Goal: Task Accomplishment & Management: Use online tool/utility

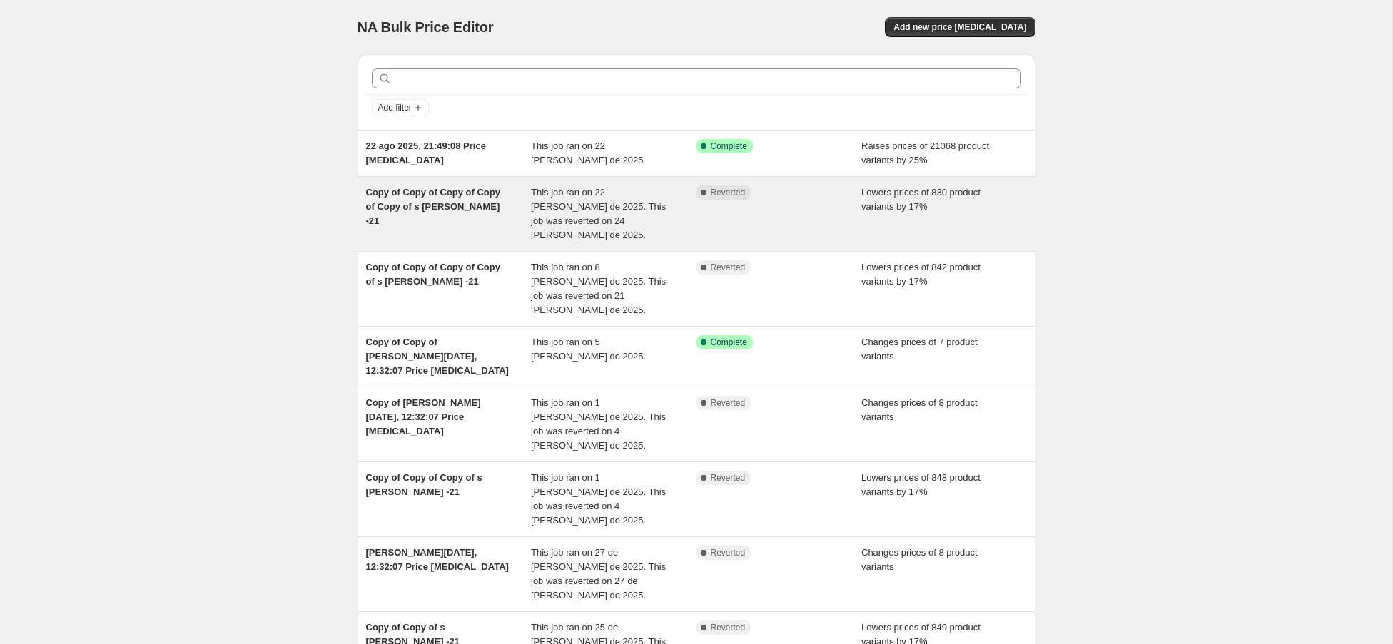
click at [504, 205] on div "Copy of Copy of Copy of Copy of Copy of s [PERSON_NAME] -21" at bounding box center [449, 214] width 166 height 57
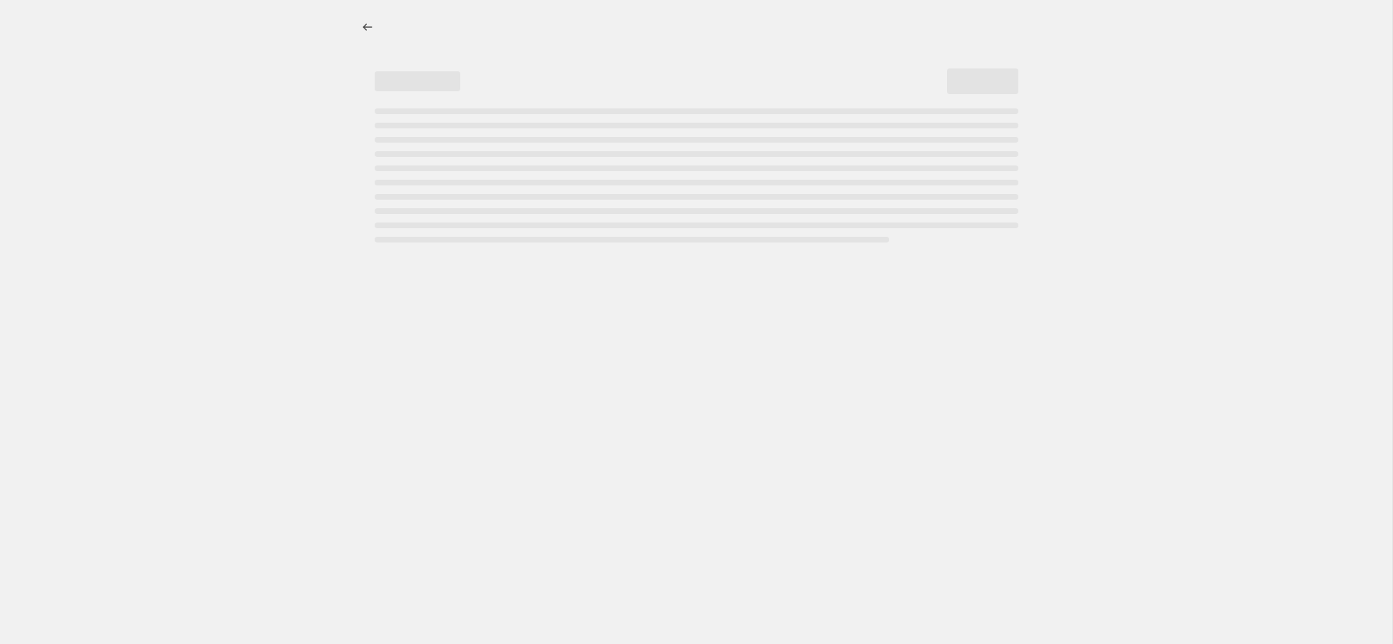
select select "percentage"
select select "no_change"
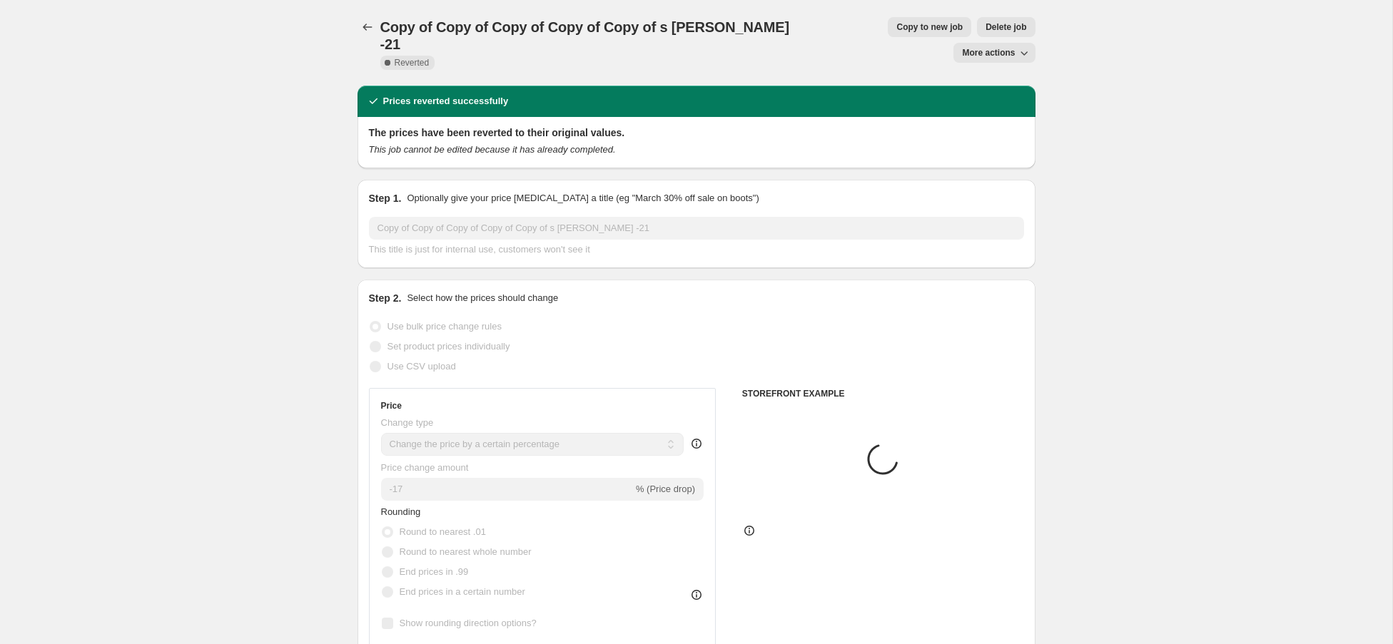
select select "vendor"
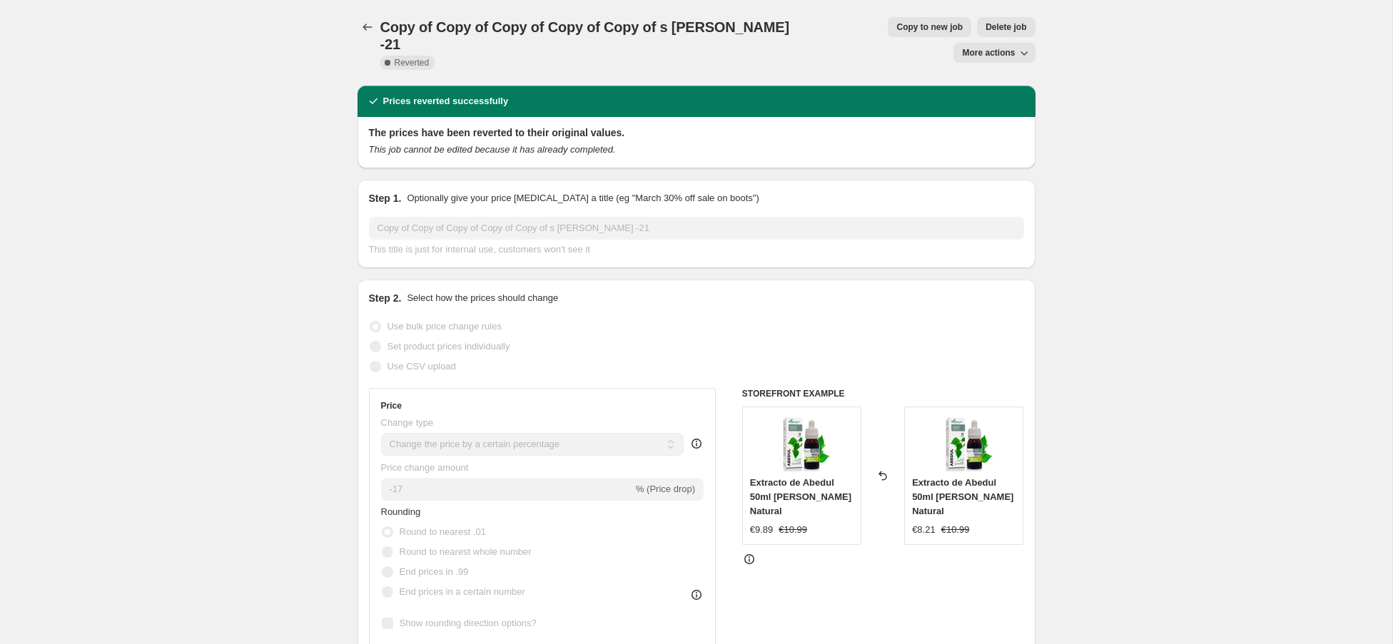
click at [888, 18] on button "Copy to new job" at bounding box center [929, 27] width 83 height 20
select select "percentage"
select select "no_change"
select select "vendor"
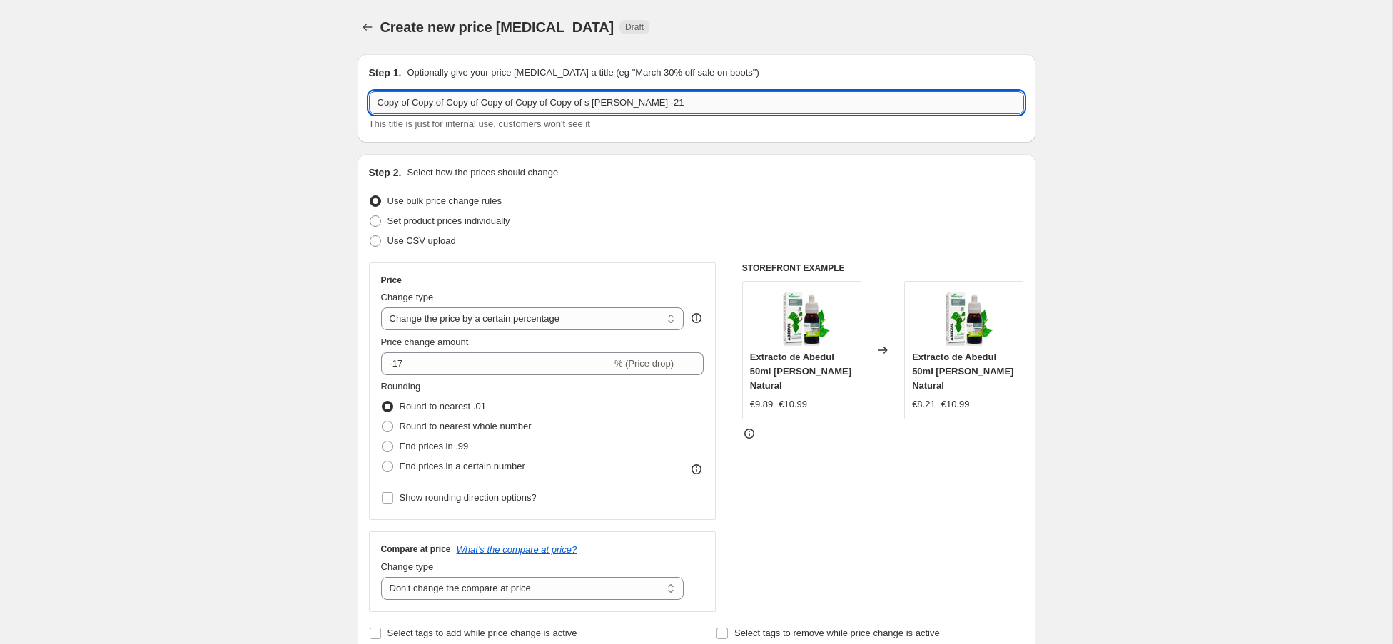
drag, startPoint x: 701, startPoint y: 106, endPoint x: 382, endPoint y: 99, distance: 318.3
click at [382, 99] on input "Copy of Copy of Copy of Copy of Copy of Copy of s [PERSON_NAME] -21" at bounding box center [696, 102] width 655 height 23
type input "C"
type input "[PERSON_NAME] -17"
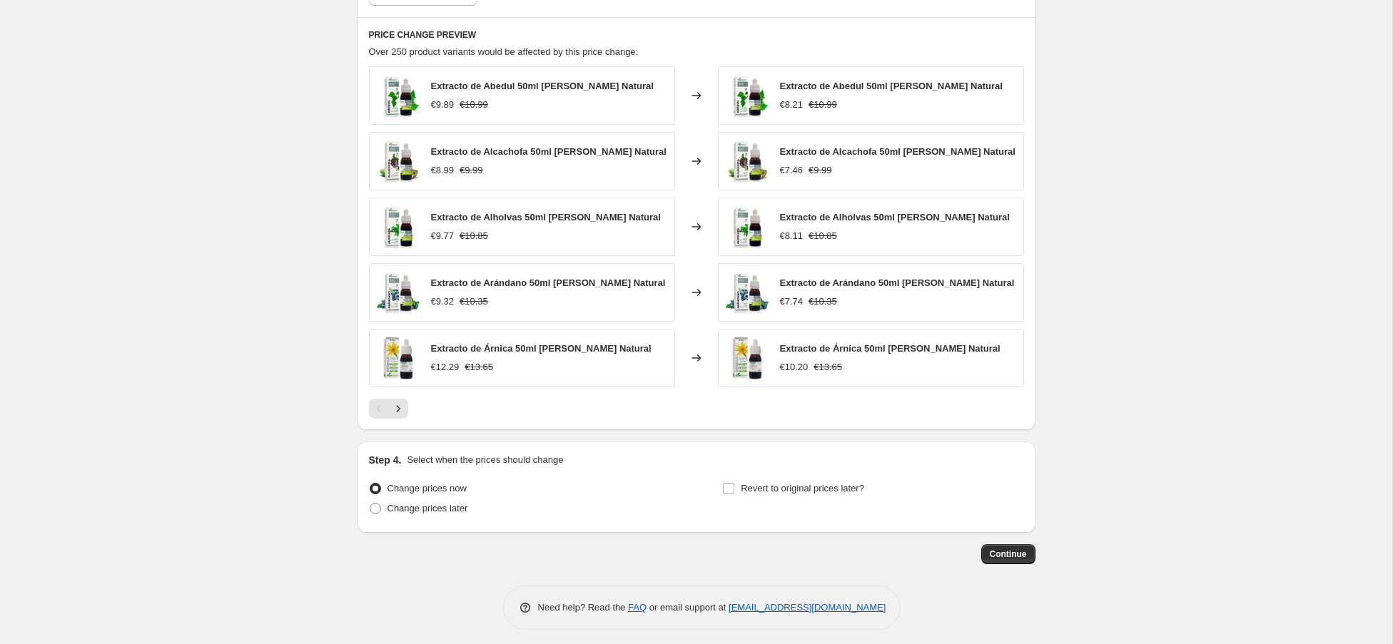
scroll to position [944, 0]
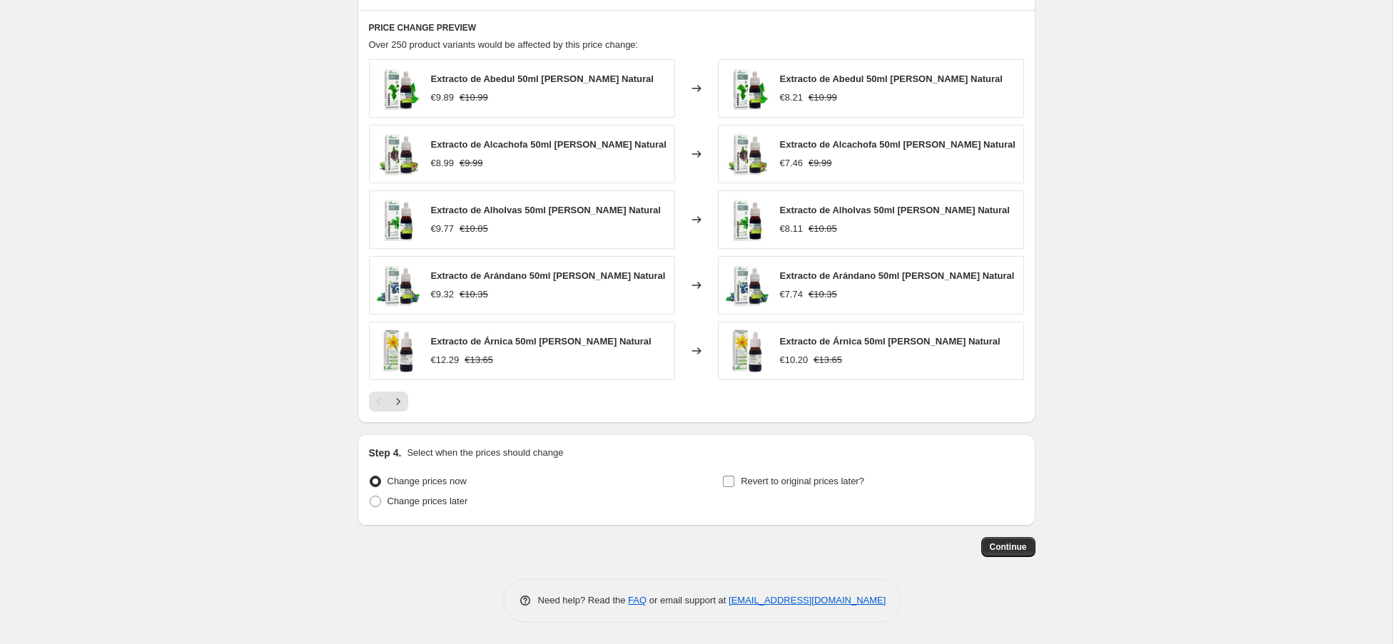
click at [729, 482] on input "Revert to original prices later?" at bounding box center [728, 481] width 11 height 11
checkbox input "true"
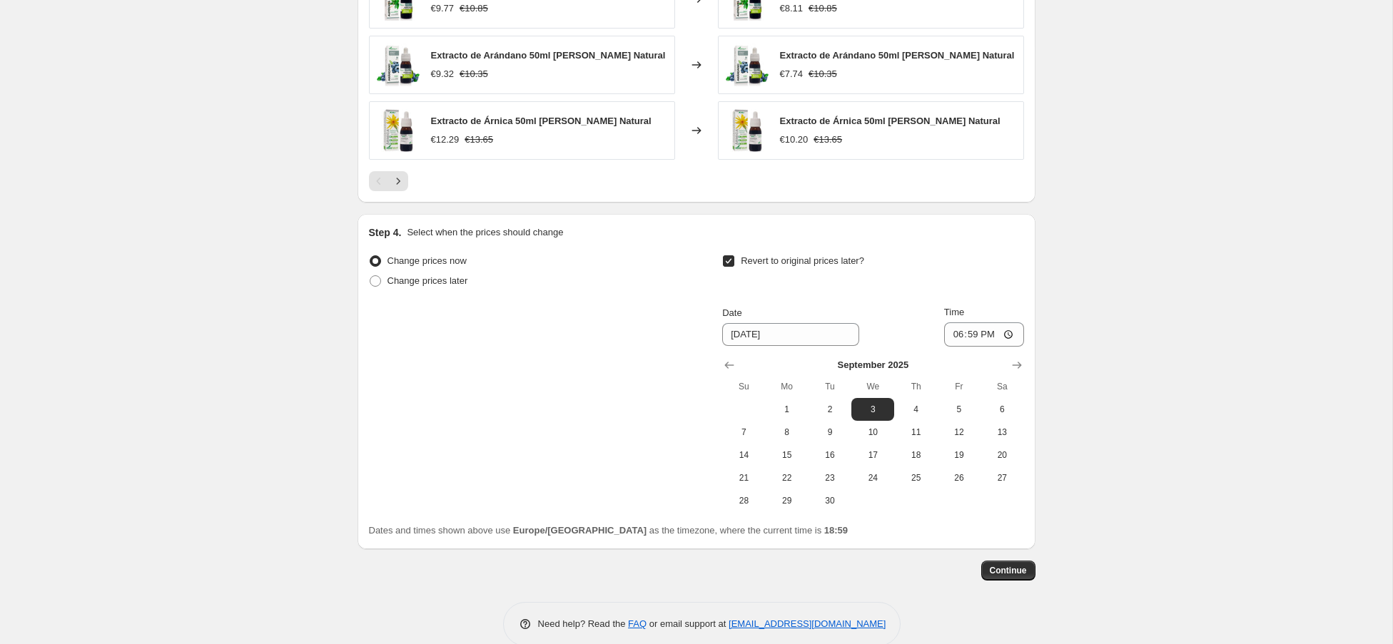
scroll to position [1164, 0]
click at [726, 369] on icon "Show previous month, August 2025" at bounding box center [729, 365] width 14 height 14
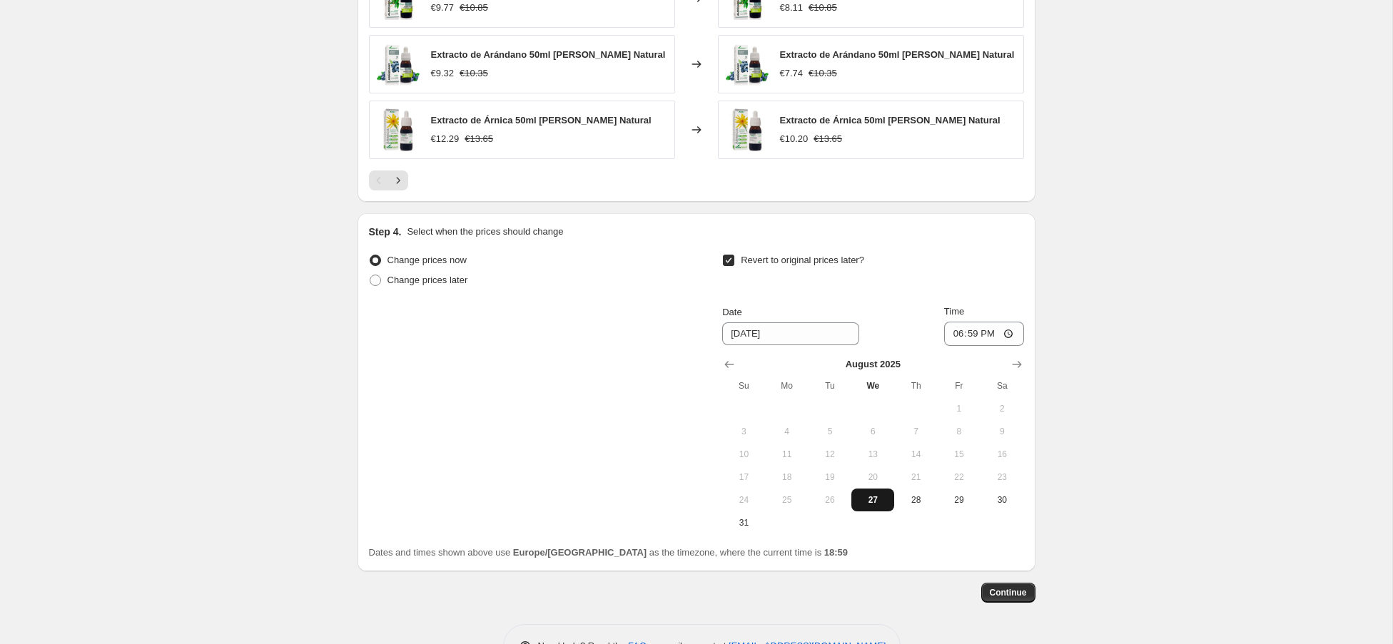
click at [873, 501] on span "27" at bounding box center [872, 500] width 31 height 11
type input "[DATE]"
click at [981, 338] on input "18:59" at bounding box center [984, 334] width 80 height 24
click at [1013, 337] on input "18:59" at bounding box center [984, 334] width 80 height 24
type input "23:11"
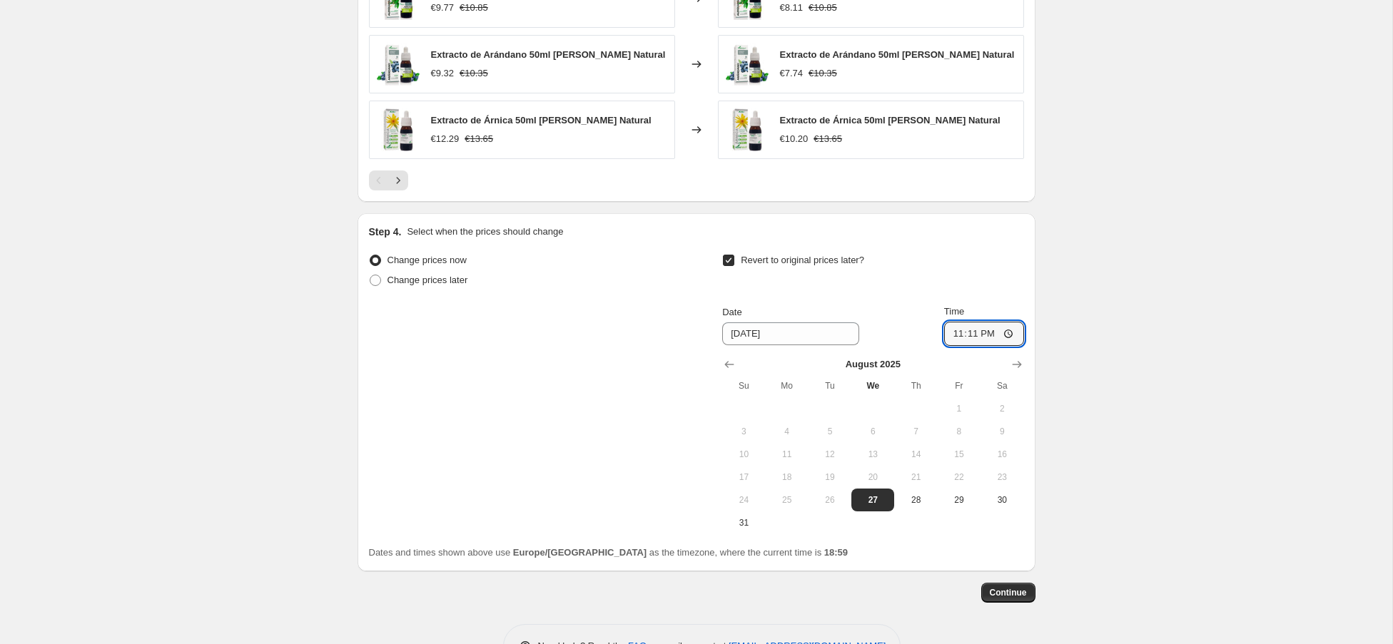
click at [1030, 592] on button "Continue" at bounding box center [1008, 593] width 54 height 20
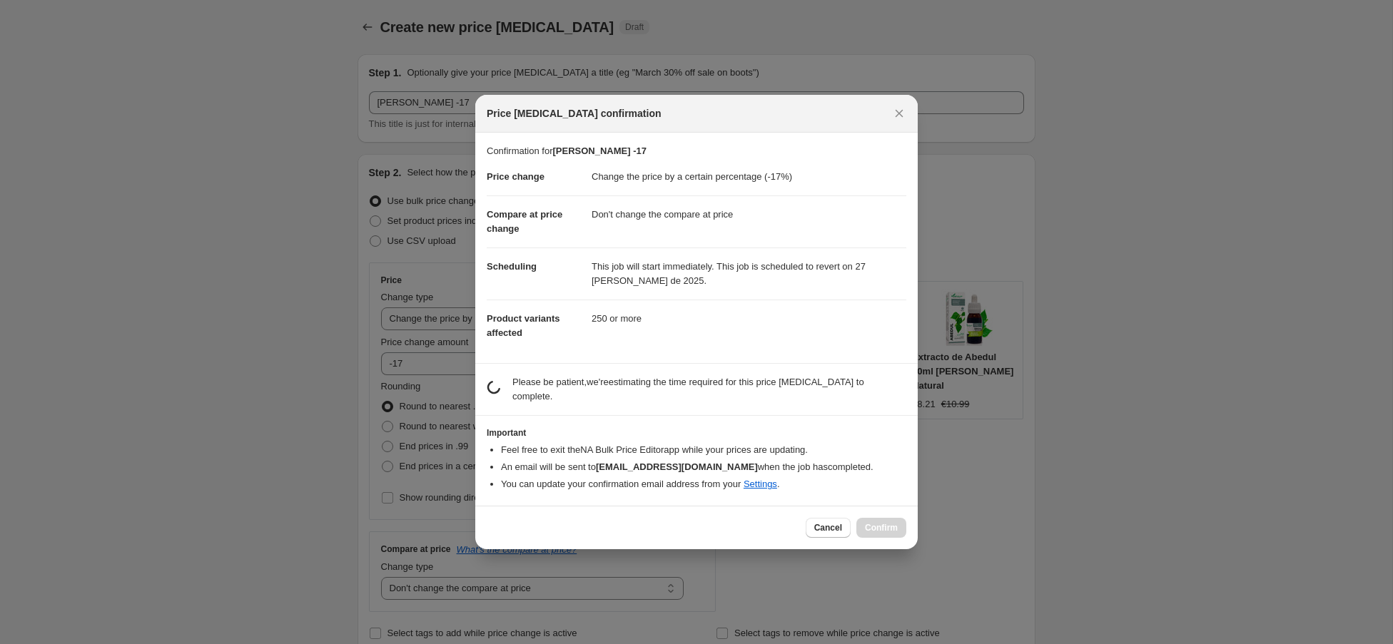
scroll to position [0, 0]
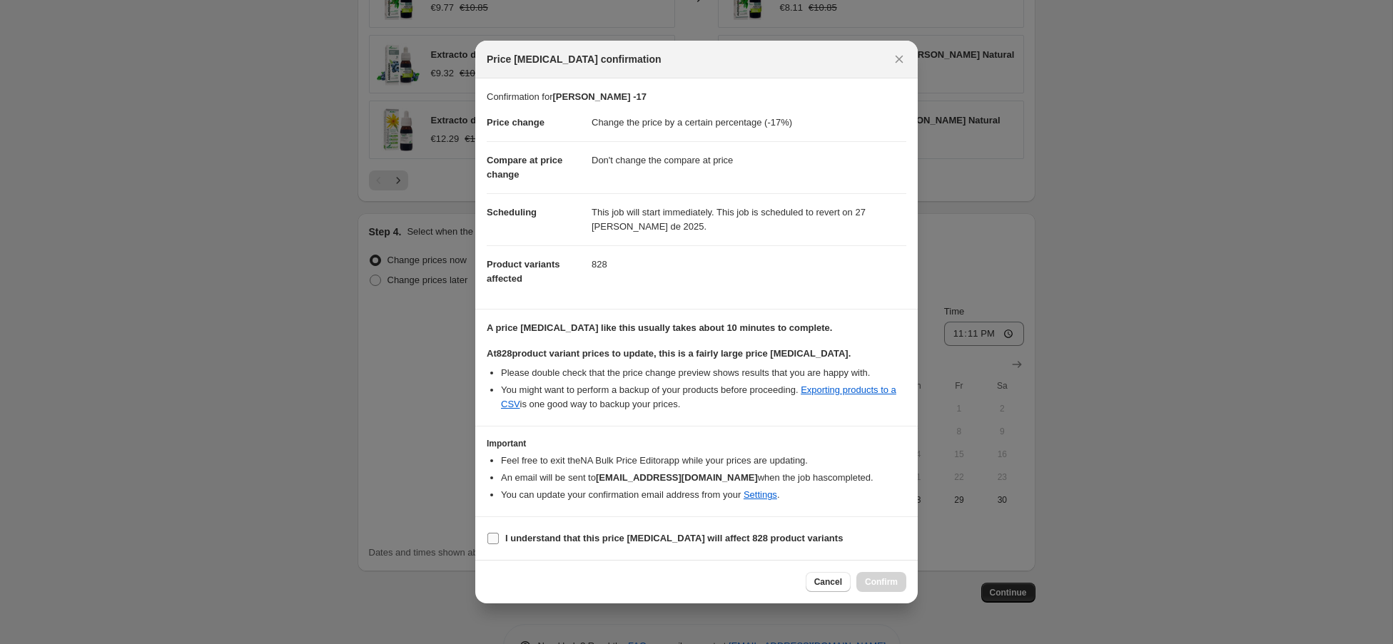
click at [573, 547] on label "I understand that this price [MEDICAL_DATA] will affect 828 product variants" at bounding box center [665, 539] width 356 height 20
click at [499, 544] on input "I understand that this price [MEDICAL_DATA] will affect 828 product variants" at bounding box center [492, 538] width 11 height 11
checkbox input "true"
click at [896, 587] on span "Confirm" at bounding box center [881, 582] width 33 height 11
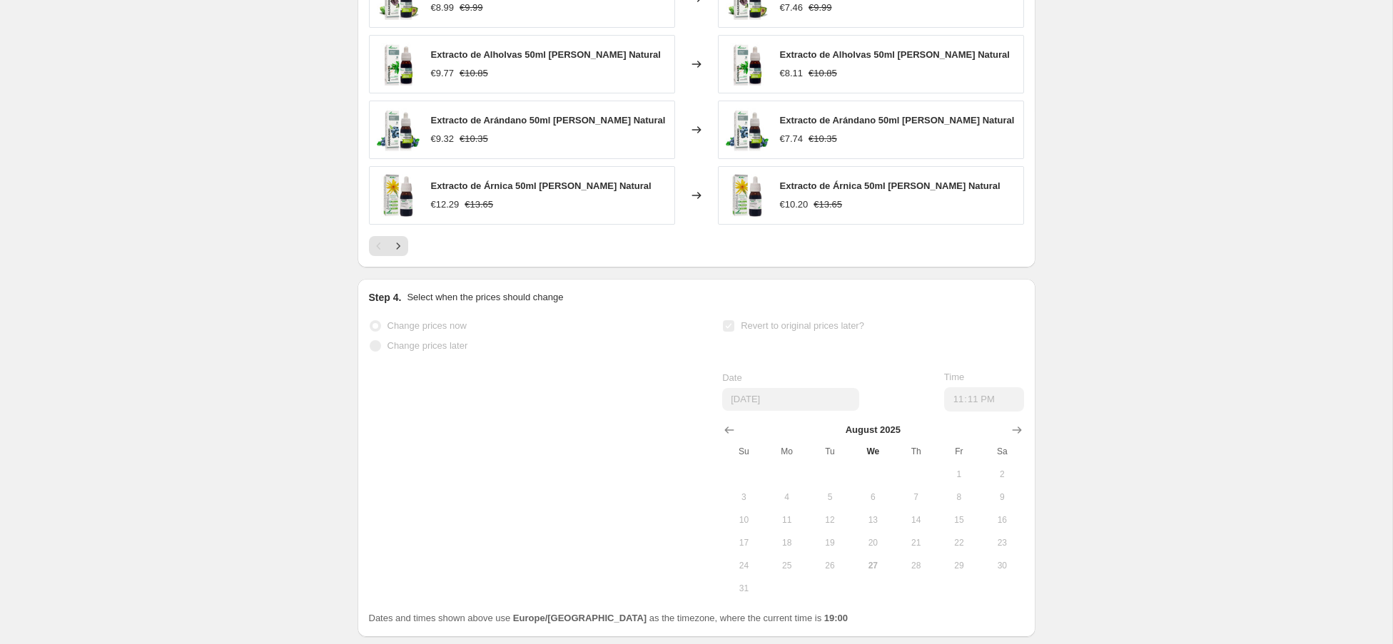
scroll to position [1200, 0]
